Goal: Information Seeking & Learning: Learn about a topic

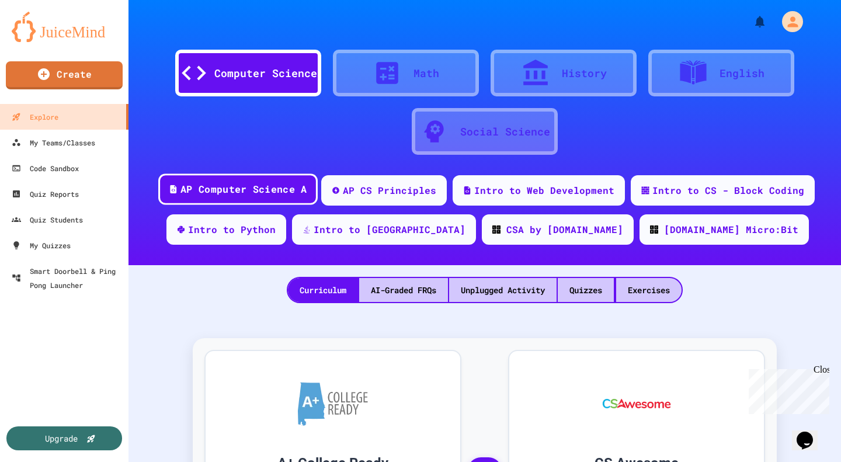
click at [212, 191] on div "AP Computer Science A" at bounding box center [243, 189] width 126 height 15
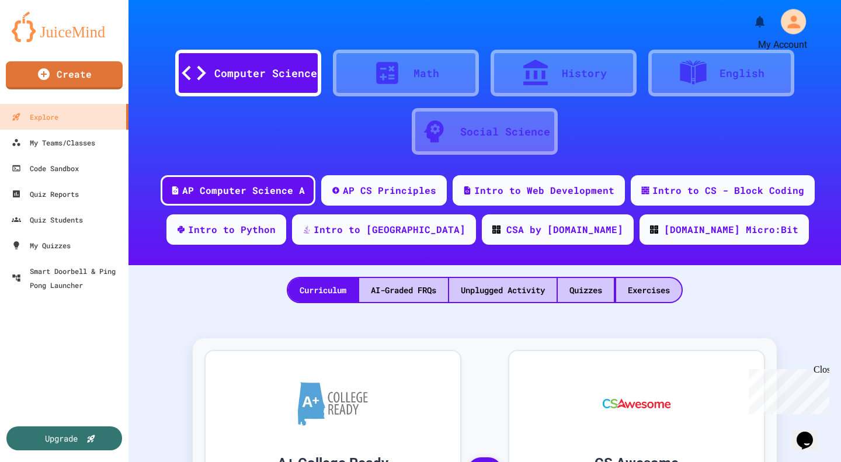
click at [784, 29] on icon "My Account" at bounding box center [793, 21] width 19 height 19
click at [465, 461] on div at bounding box center [420, 462] width 841 height 0
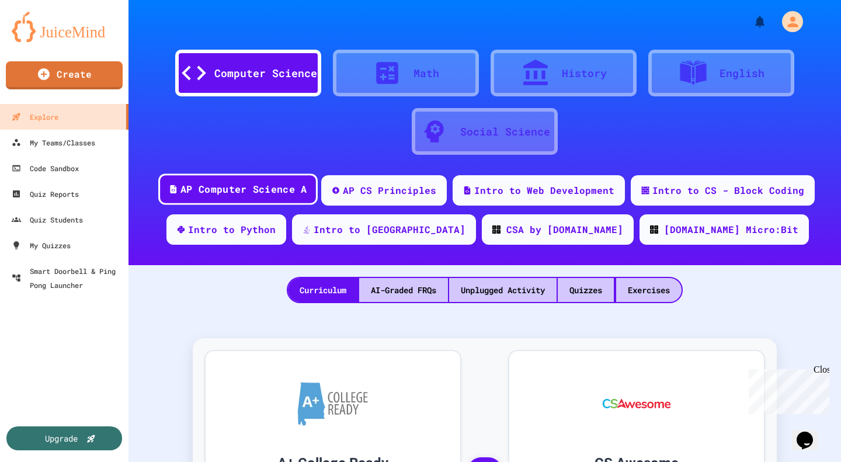
click at [227, 192] on div "AP Computer Science A" at bounding box center [243, 189] width 126 height 15
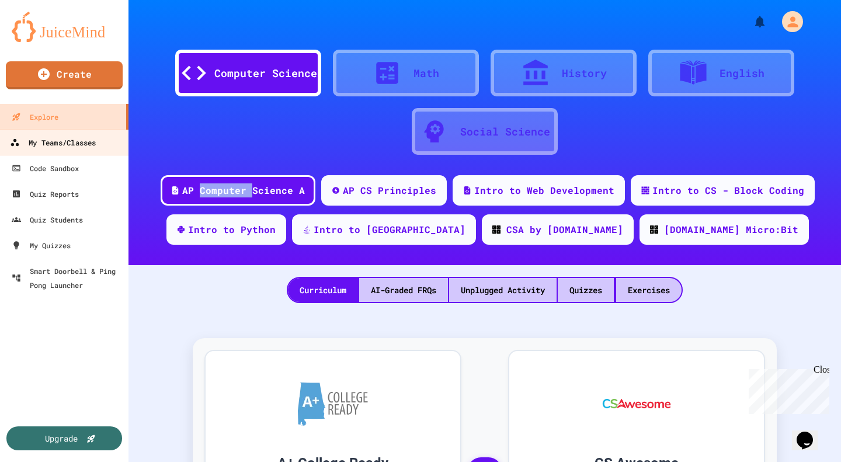
click at [59, 140] on div "My Teams/Classes" at bounding box center [53, 142] width 86 height 15
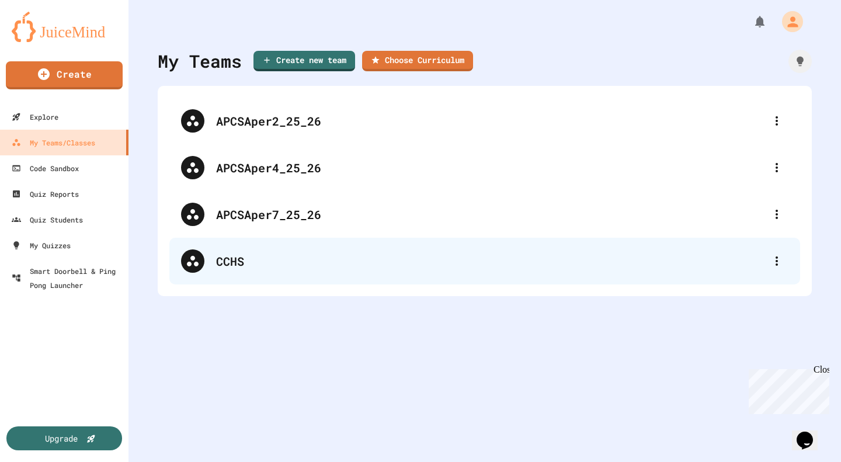
click at [234, 259] on div "CCHS" at bounding box center [490, 261] width 549 height 18
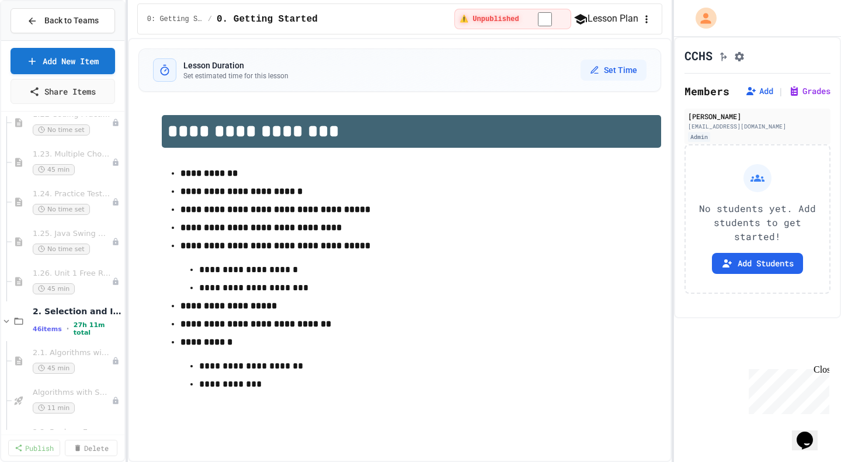
scroll to position [1565, 0]
click at [67, 277] on span "1.26. Unit 1 Free Response Question (FRQ) Practice" at bounding box center [66, 278] width 67 height 10
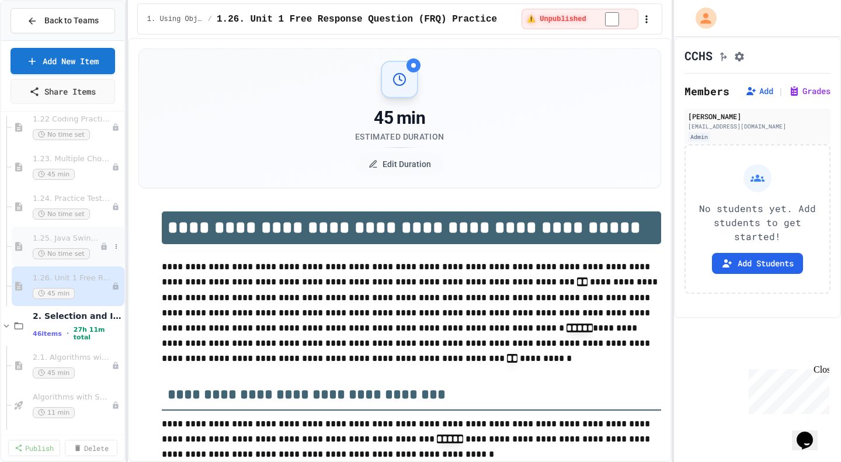
click at [60, 239] on span "1.25. Java Swing GUIs (optional)" at bounding box center [66, 239] width 67 height 10
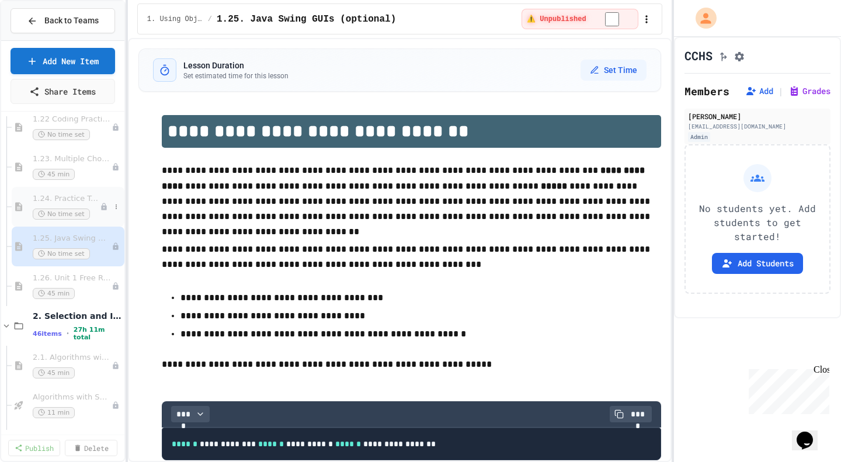
click at [55, 201] on span "1.24. Practice Test for Objects (1.12-1.14)" at bounding box center [66, 199] width 67 height 10
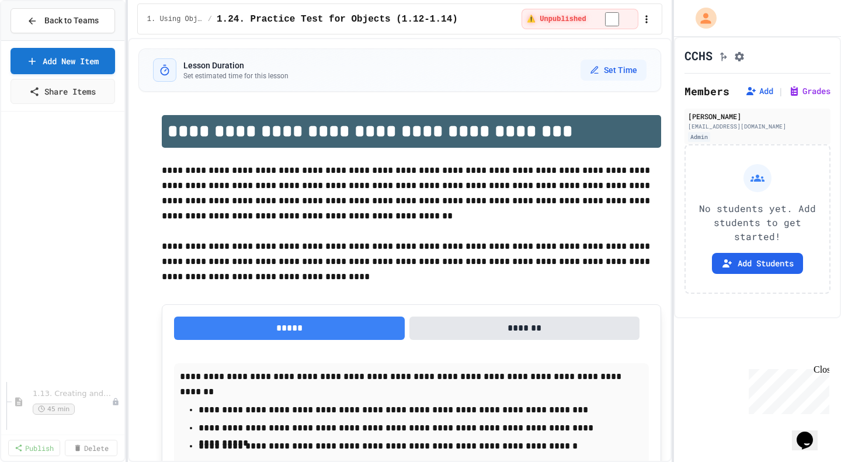
scroll to position [696, 0]
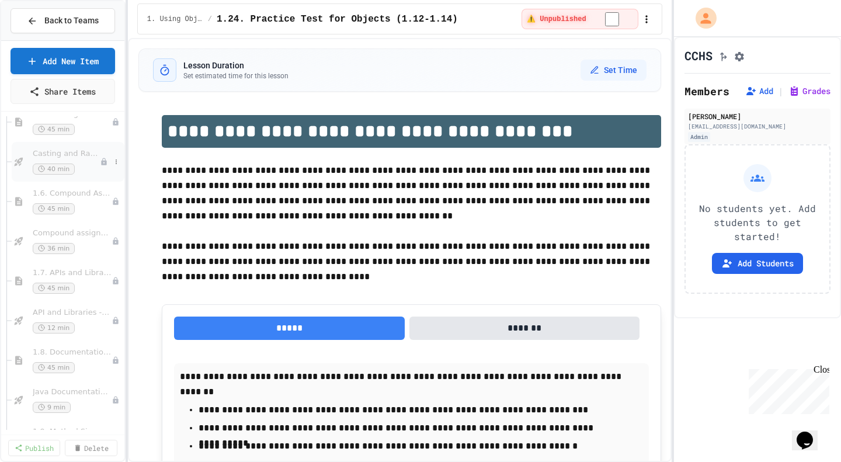
click at [50, 154] on span "Casting and Ranges of variables - Quiz" at bounding box center [66, 154] width 67 height 10
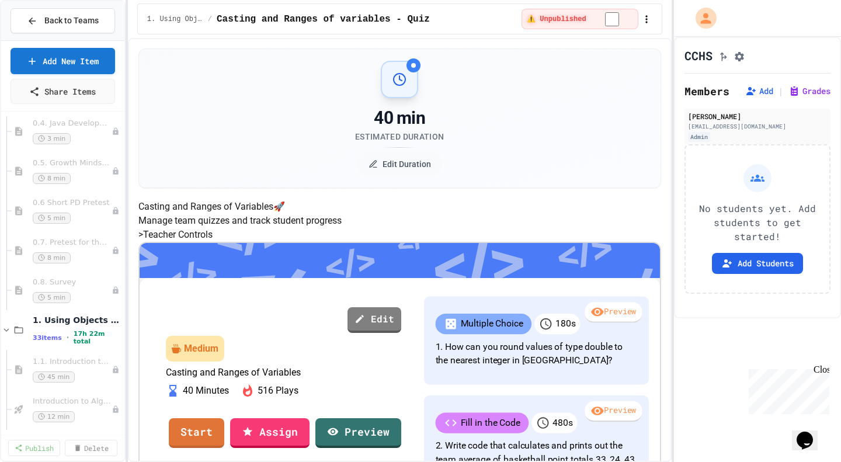
scroll to position [272, 0]
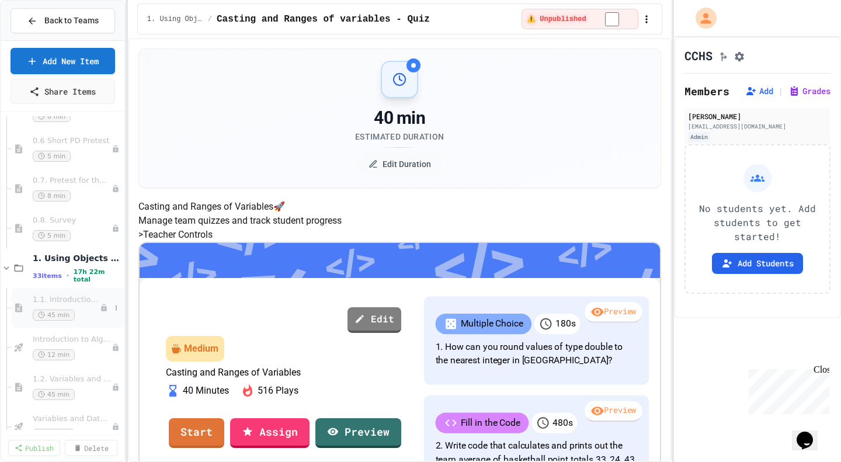
click at [58, 307] on div "1.1. Introduction to Algorithms, Programming, and Compilers 45 min" at bounding box center [66, 308] width 67 height 26
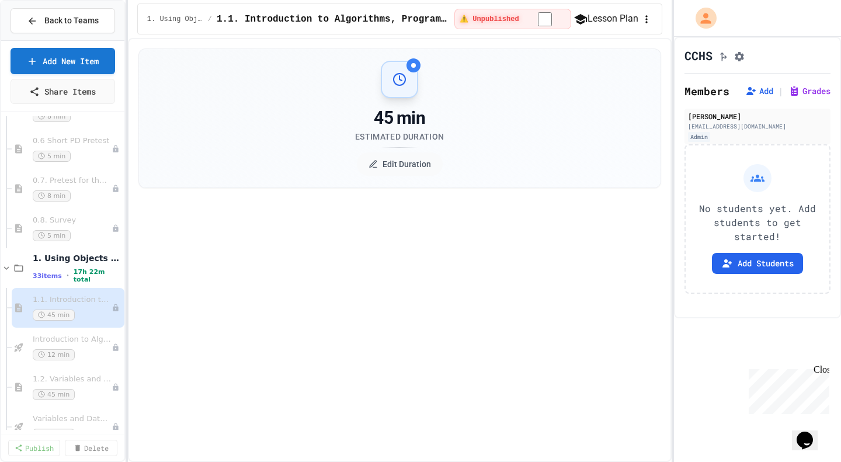
select select "***"
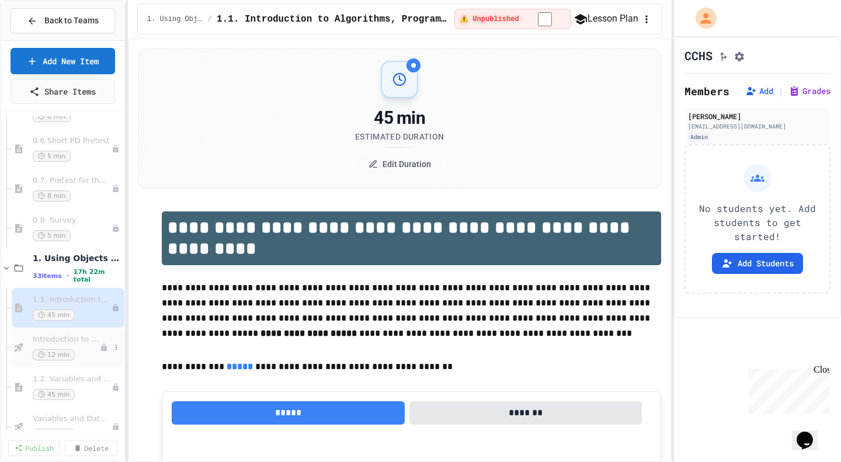
click at [66, 346] on div "Introduction to Algorithms, Programming, and Compilers 12 min" at bounding box center [66, 348] width 67 height 26
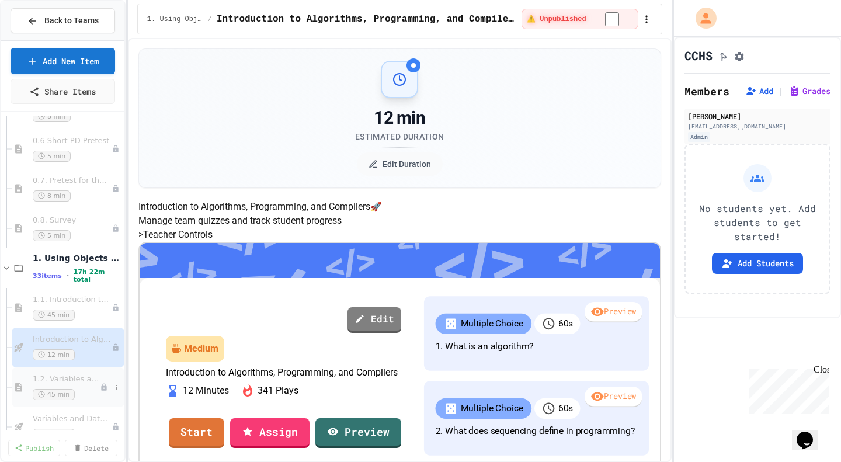
click at [65, 379] on span "1.2. Variables and Data Types" at bounding box center [66, 379] width 67 height 10
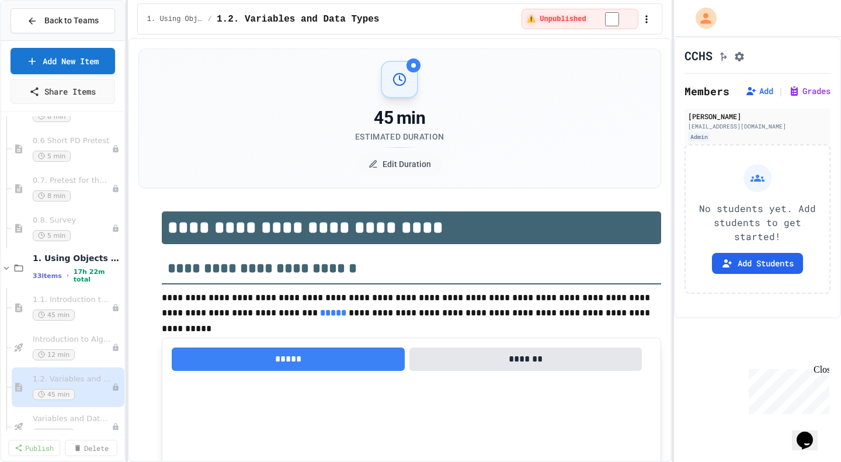
click at [60, 419] on span "Variables and Data Types - Quiz" at bounding box center [72, 419] width 79 height 10
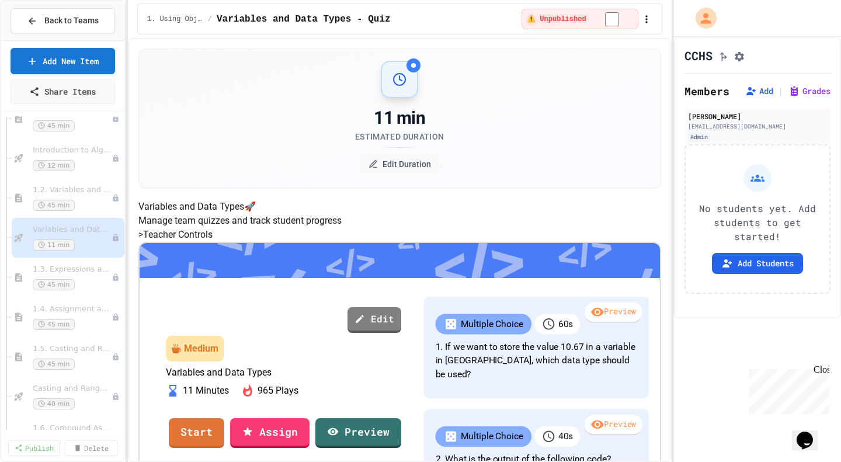
scroll to position [492, 0]
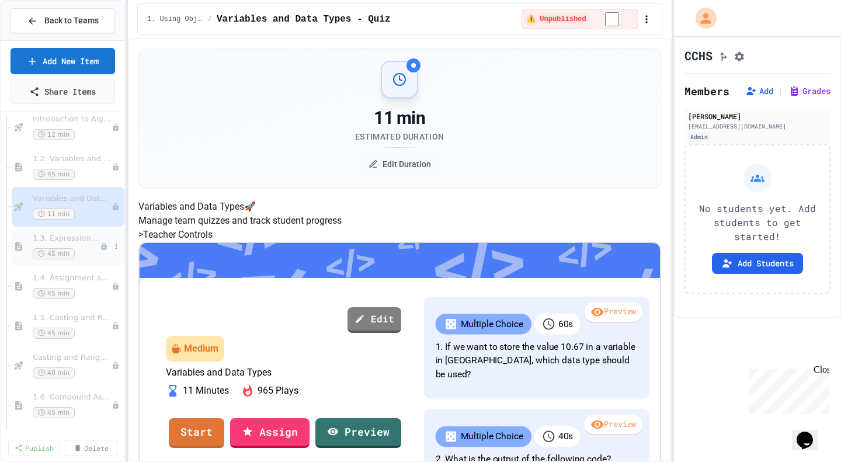
click at [50, 239] on span "1.3. Expressions and Output [New]" at bounding box center [66, 239] width 67 height 10
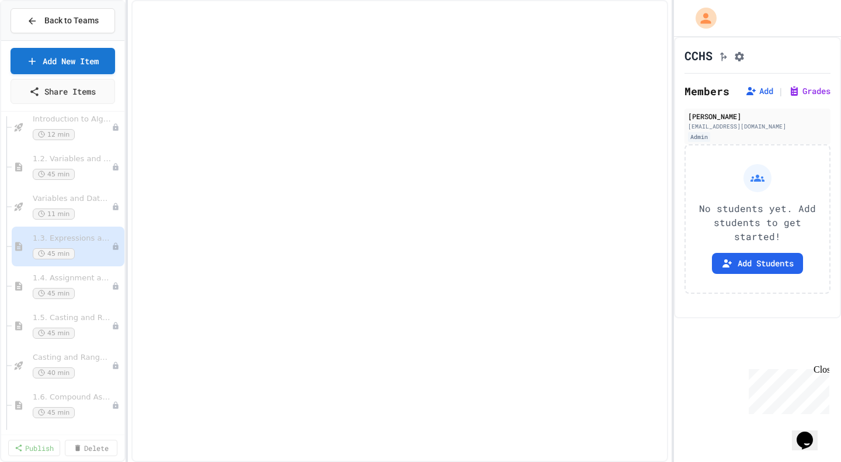
select select "***"
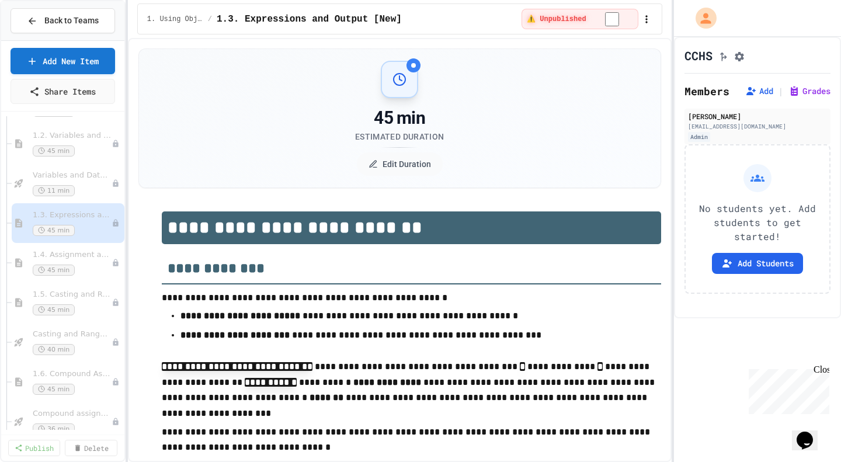
scroll to position [601, 0]
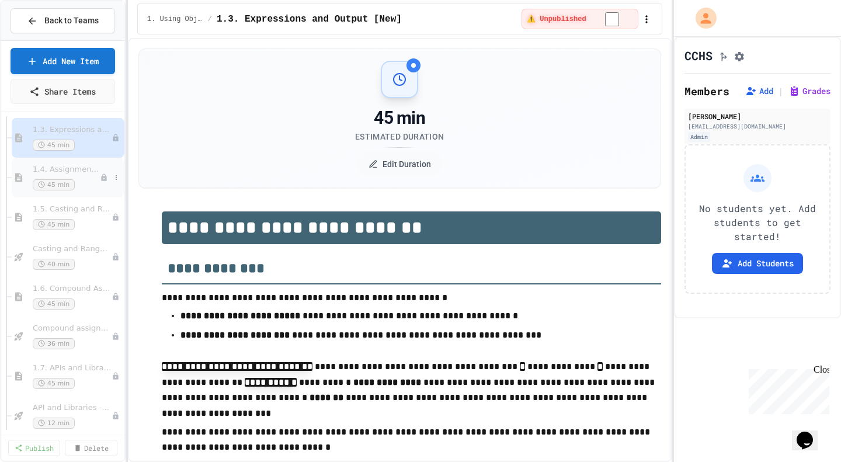
click at [49, 180] on span "45 min" at bounding box center [54, 184] width 42 height 11
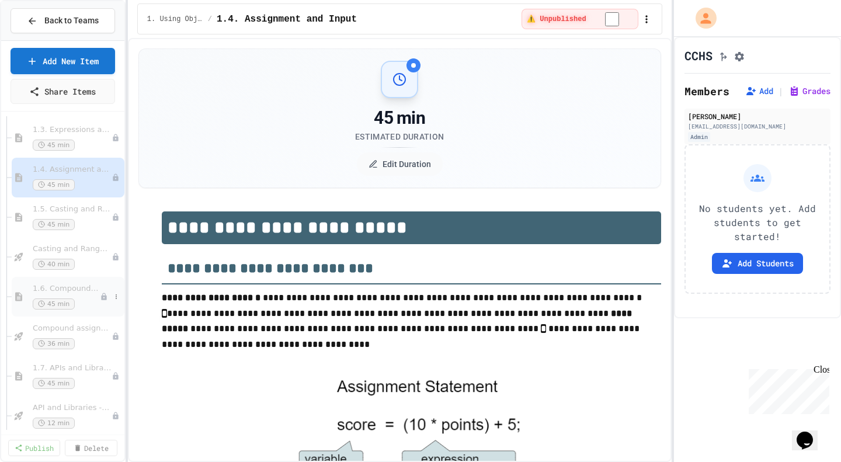
click at [65, 292] on span "1.6. Compound Assignment Operators" at bounding box center [66, 289] width 67 height 10
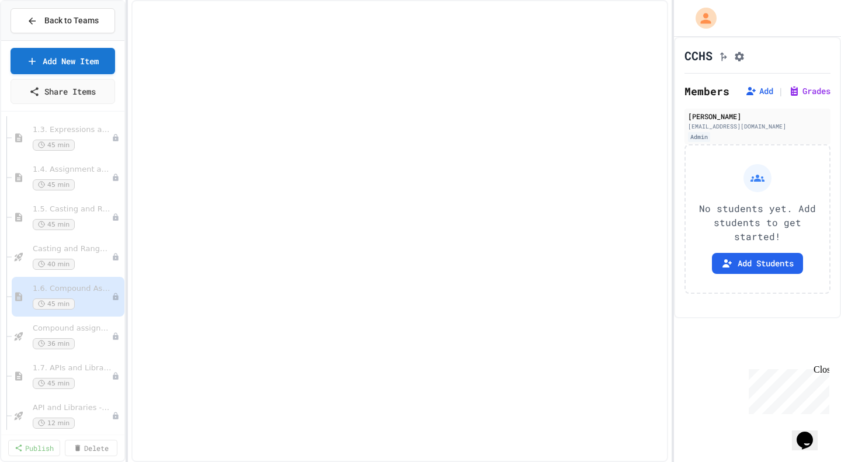
select select "***"
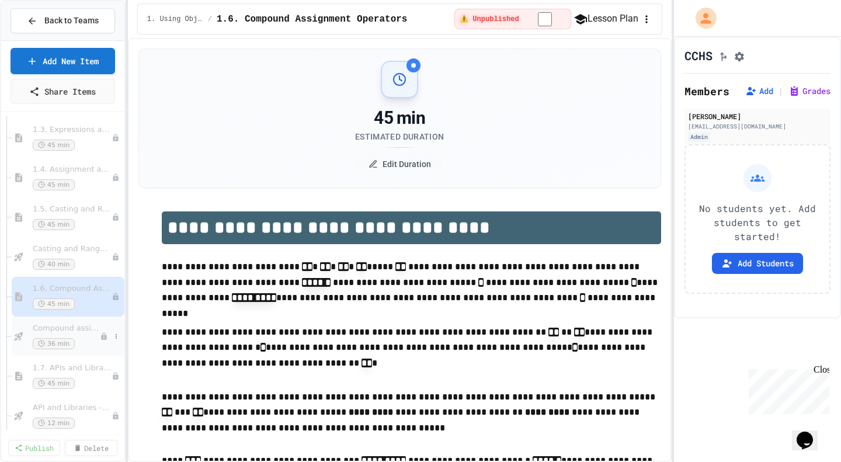
click at [45, 334] on div "Compound assignment operators - Quiz 36 min" at bounding box center [66, 337] width 67 height 26
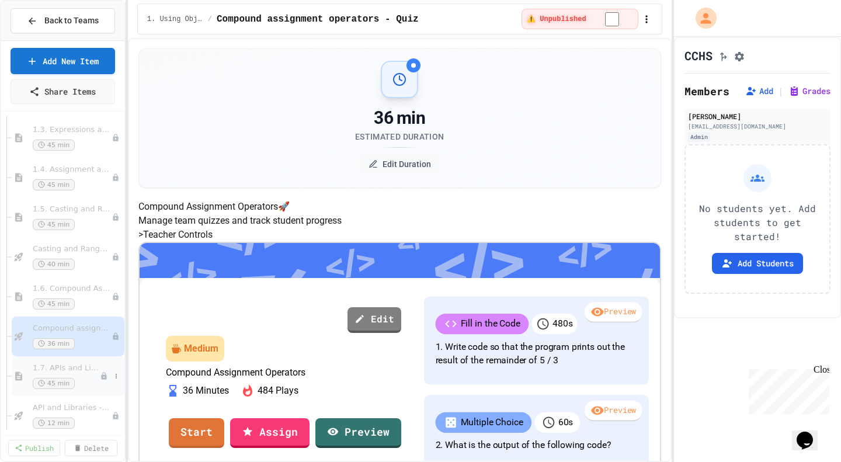
click at [57, 372] on span "1.7. APIs and Libraries" at bounding box center [66, 368] width 67 height 10
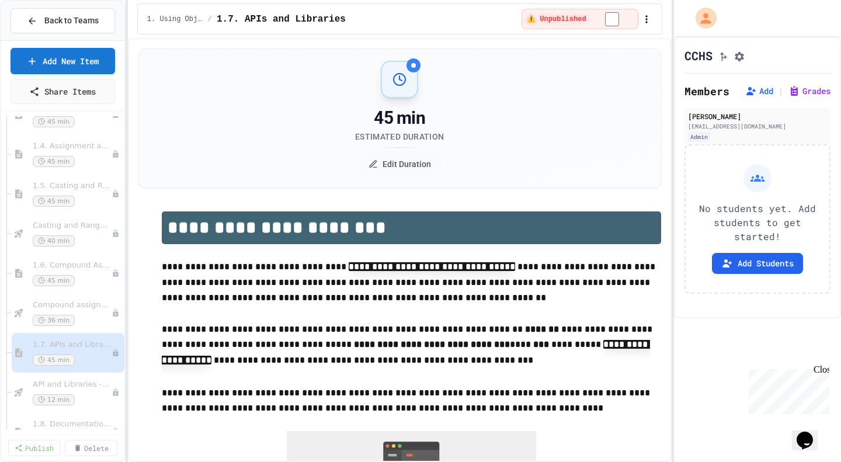
scroll to position [725, 0]
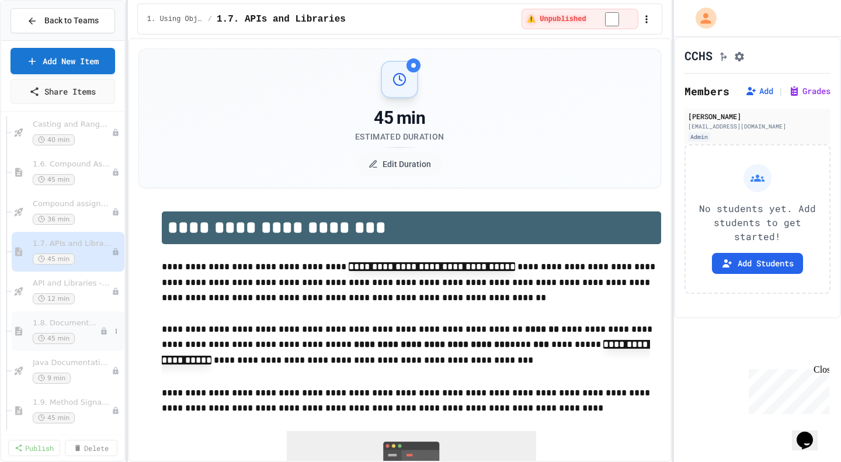
click at [64, 333] on span "45 min" at bounding box center [54, 338] width 42 height 11
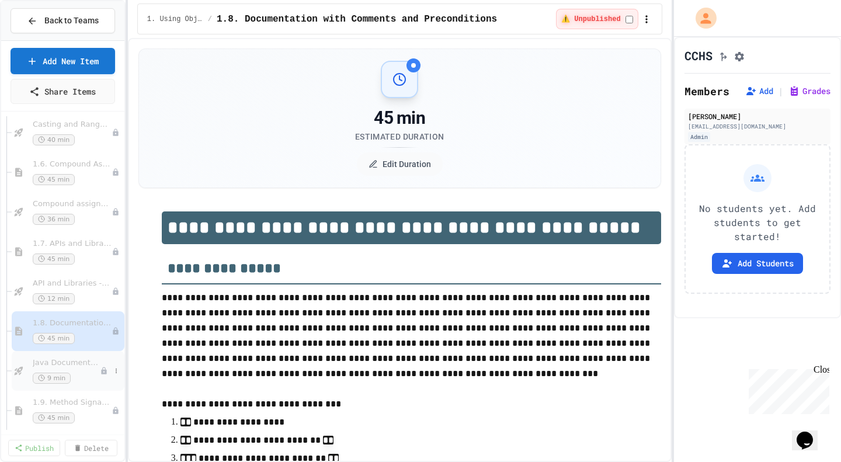
click at [60, 367] on span "Java Documentation with Comments - Topic 1.8" at bounding box center [66, 363] width 67 height 10
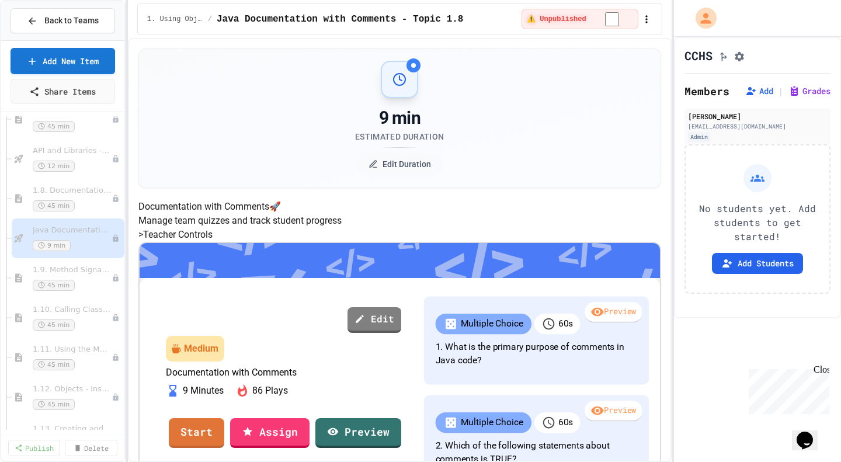
scroll to position [944, 0]
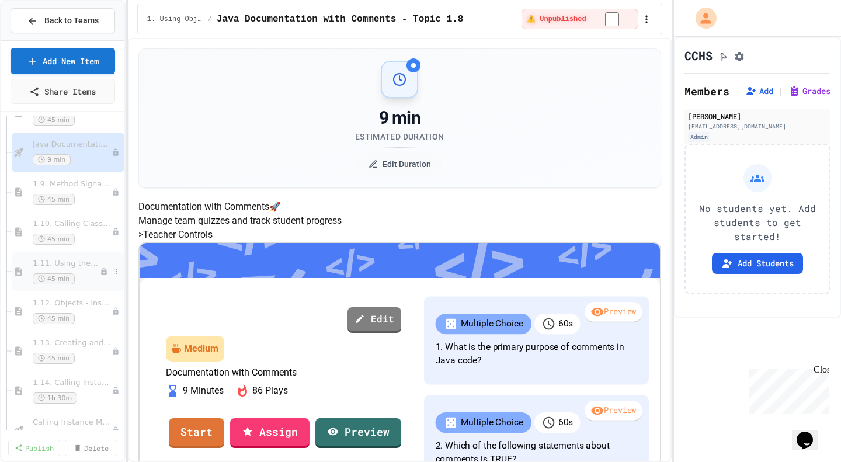
click at [61, 262] on span "1.11. Using the Math Class" at bounding box center [66, 264] width 67 height 10
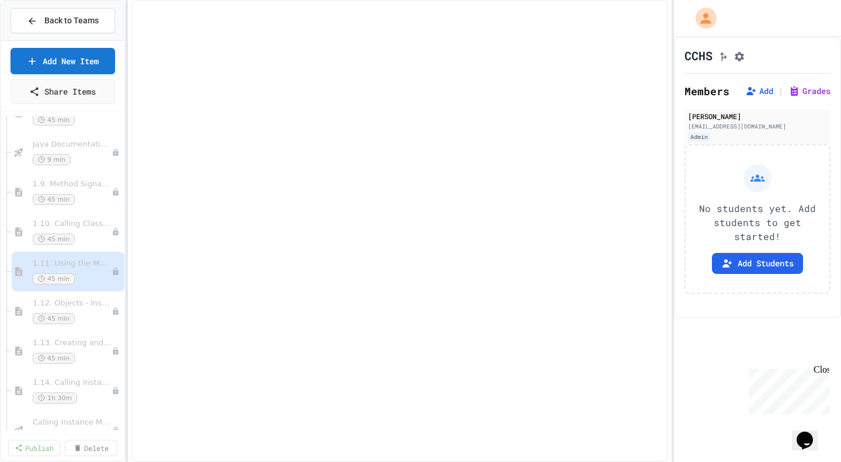
select select "***"
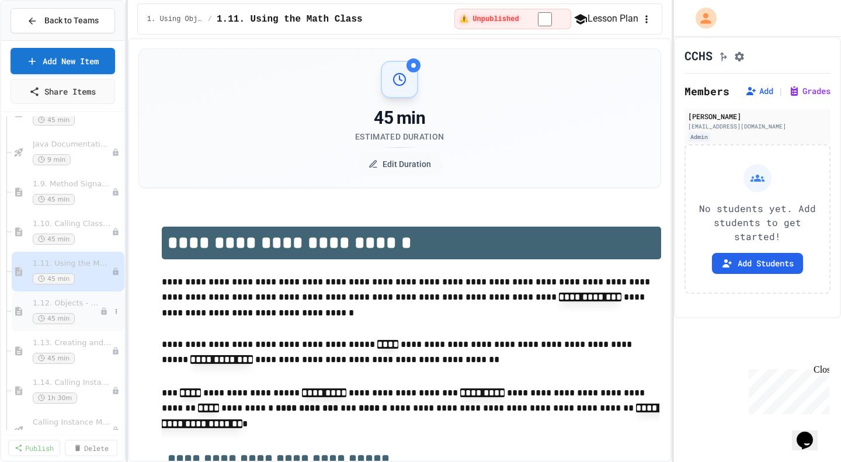
click at [53, 309] on div "1.12. Objects - Instances of Classes 45 min" at bounding box center [66, 311] width 67 height 26
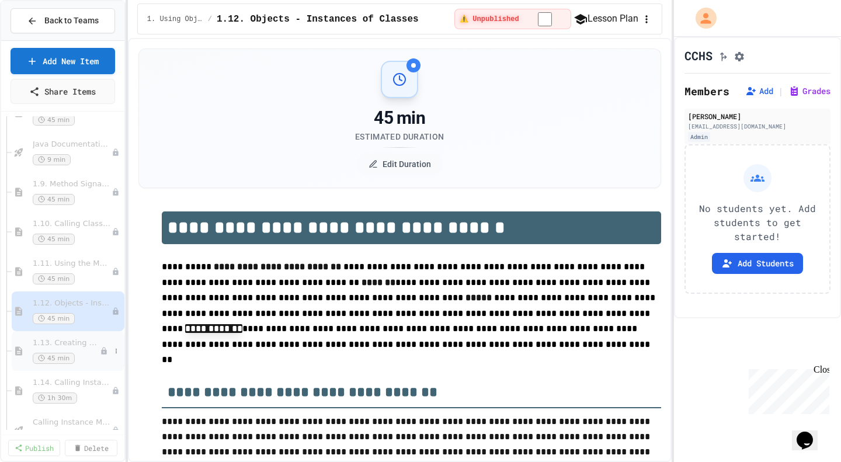
click at [64, 351] on div "1.13. Creating and Initializing Objects: Constructors 45 min" at bounding box center [66, 351] width 67 height 26
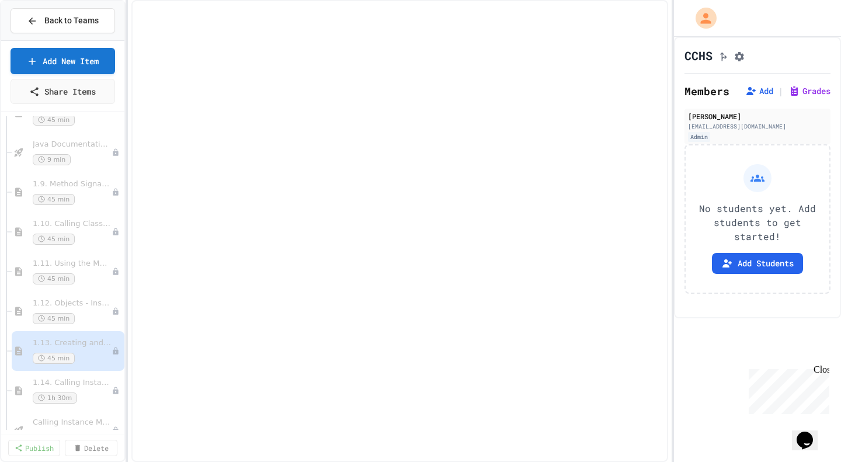
select select "***"
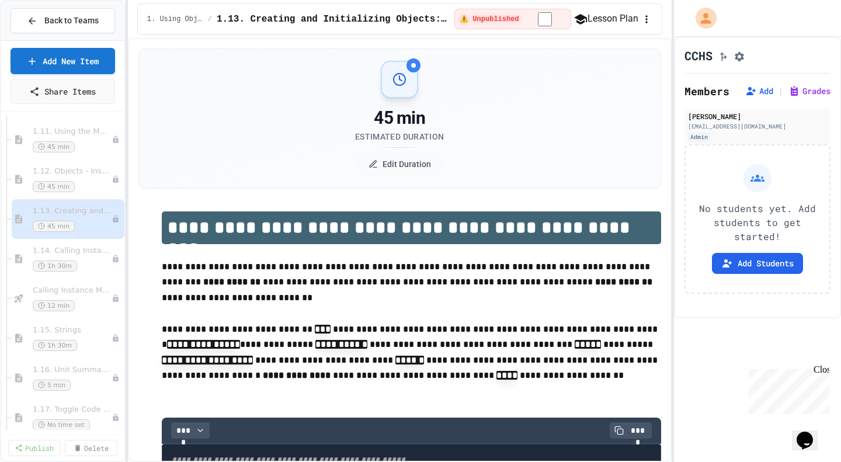
scroll to position [1099, 0]
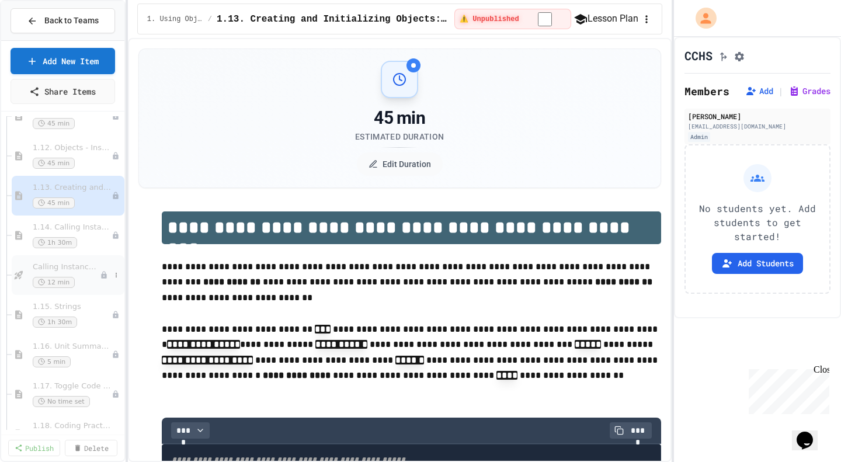
click at [51, 269] on span "Calling Instance Methods - Topic 1.14" at bounding box center [66, 267] width 67 height 10
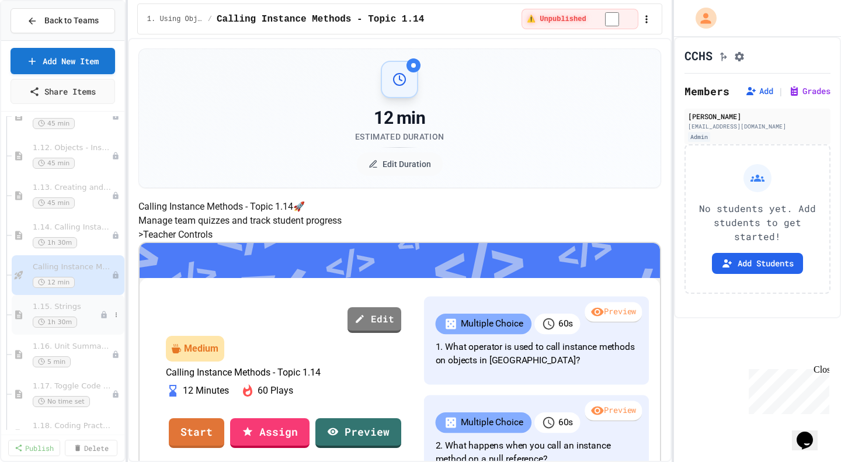
click at [53, 312] on div "1.15. Strings 1h 30m" at bounding box center [66, 315] width 67 height 26
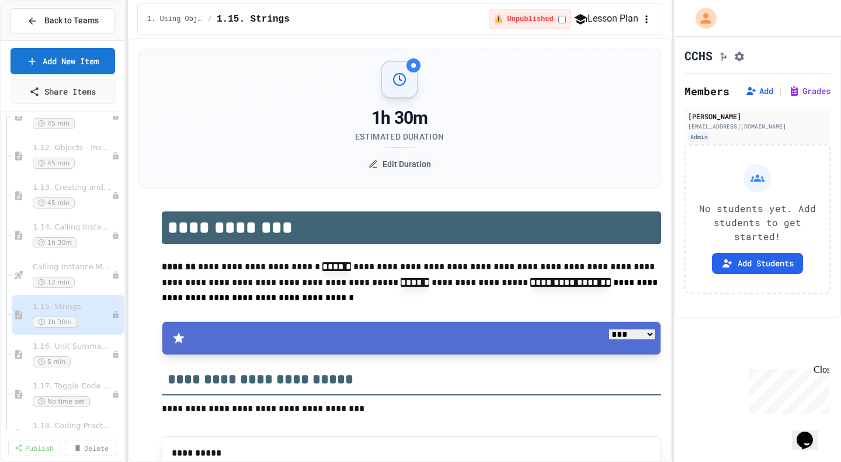
click at [54, 348] on span "1.16. Unit Summary 1a (1.1-1.6)" at bounding box center [72, 347] width 79 height 10
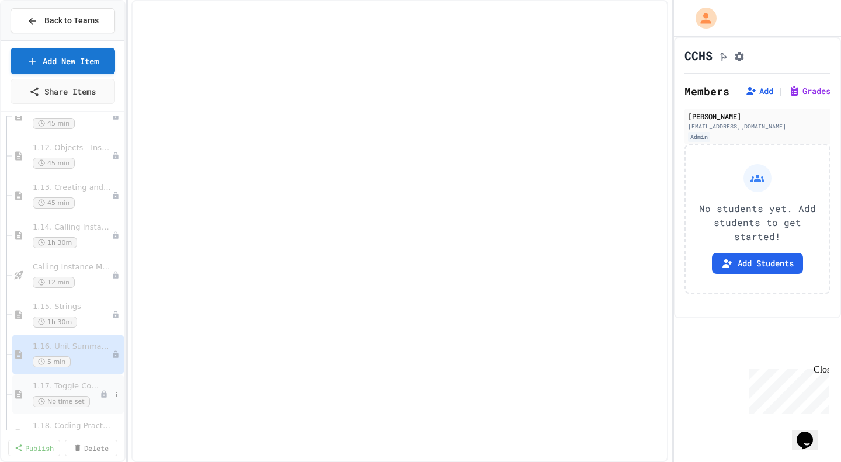
click at [54, 387] on span "1.17. Toggle Code Practice 1a (1.1-1.6)" at bounding box center [66, 386] width 67 height 10
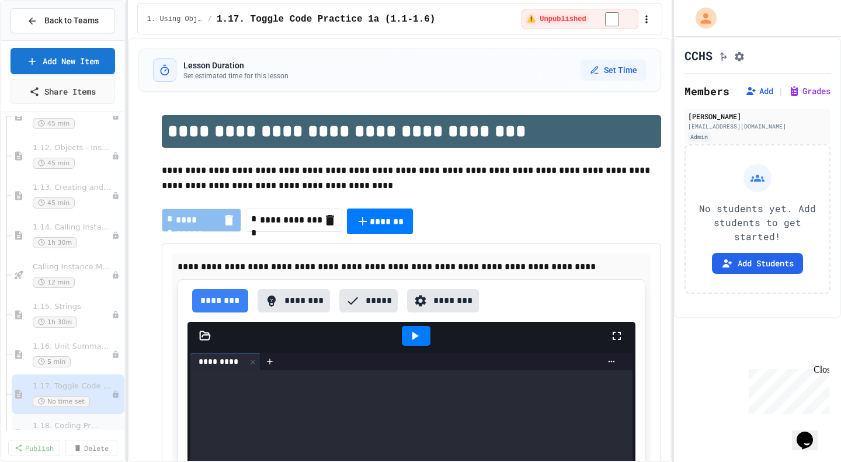
click at [61, 423] on span "1.18. Coding Practice 1a (1.1-1.6)" at bounding box center [66, 426] width 67 height 10
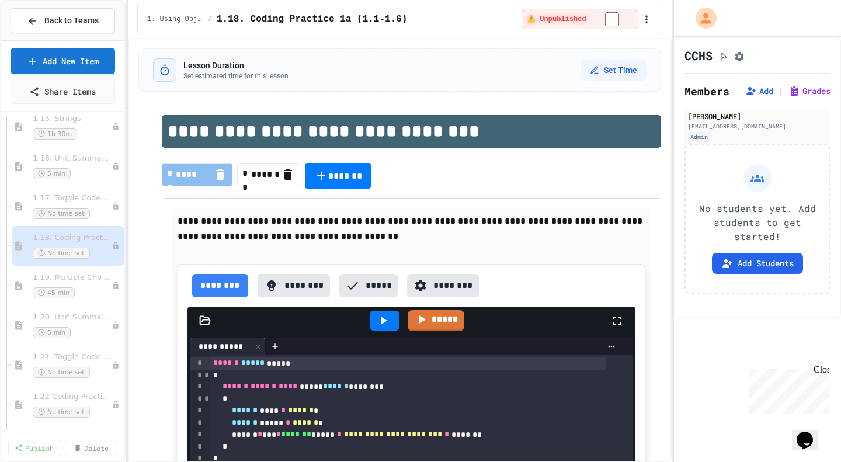
scroll to position [1303, 0]
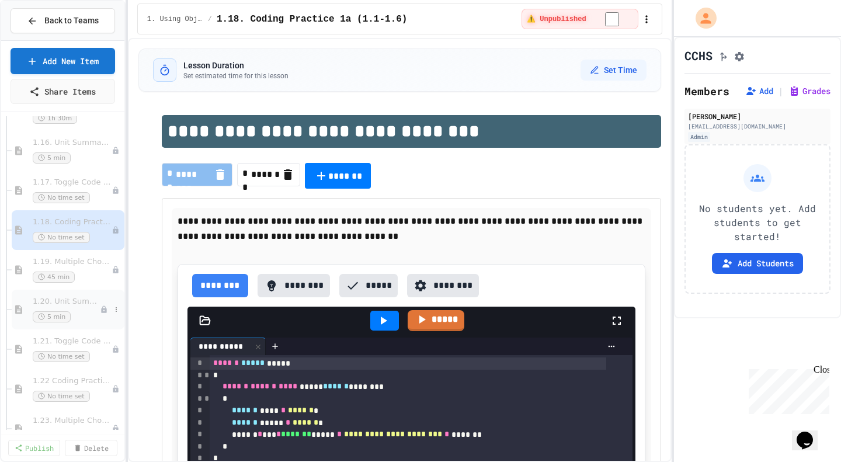
click at [53, 309] on div "1.20. Unit Summary 1b (1.7-1.15) 5 min" at bounding box center [66, 310] width 67 height 26
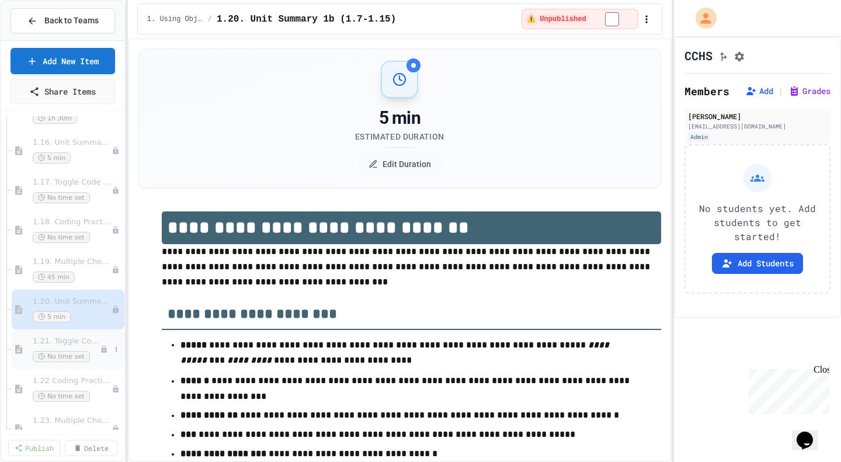
click at [52, 349] on div "1.21. Toggle Code Practice 1b (1.7-1.15) No time set" at bounding box center [66, 349] width 67 height 26
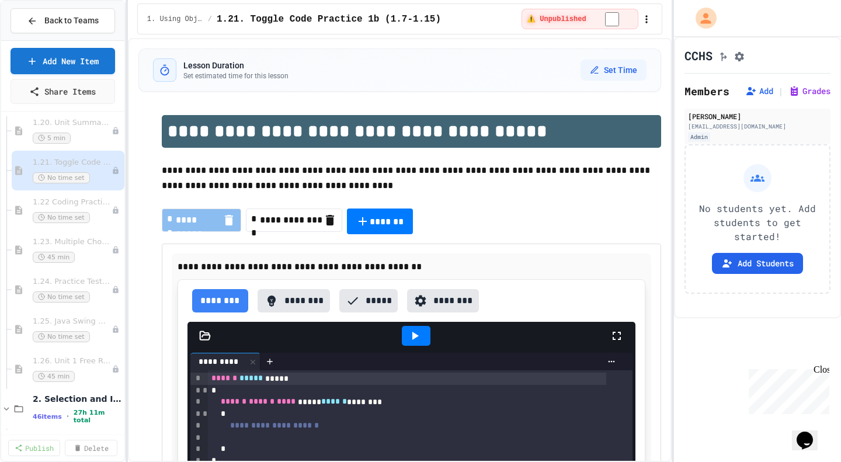
scroll to position [1505, 0]
